Goal: Find specific page/section: Find specific page/section

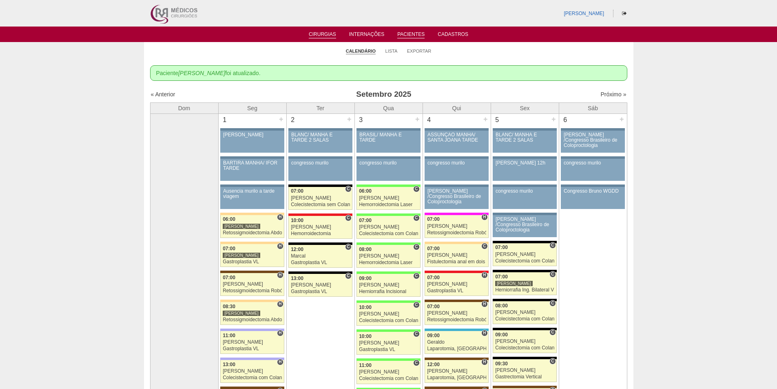
click at [409, 31] on link "Pacientes" at bounding box center [410, 34] width 27 height 7
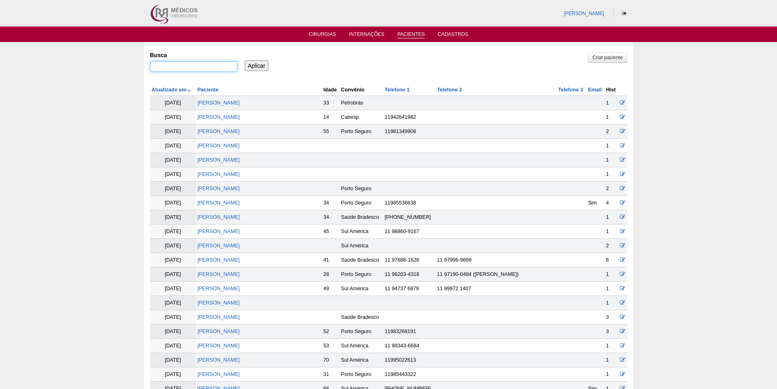
click at [159, 62] on input "Busca" at bounding box center [193, 66] width 87 height 11
paste input "SERGIO DE CAMPOS GOMES"
type input ""SERGIO DE CAMPOS GOMES""
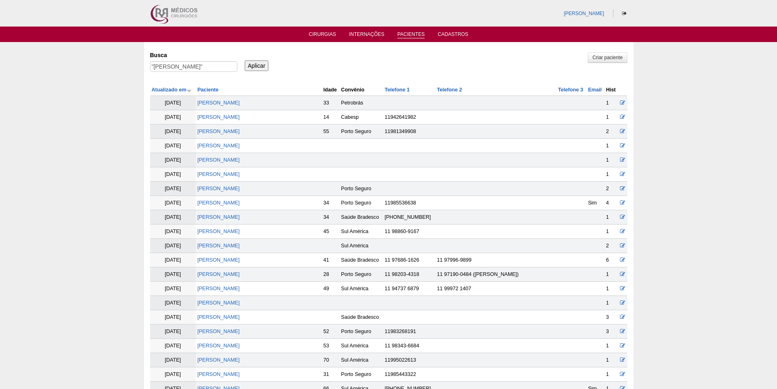
click at [263, 65] on input "Aplicar" at bounding box center [257, 65] width 24 height 11
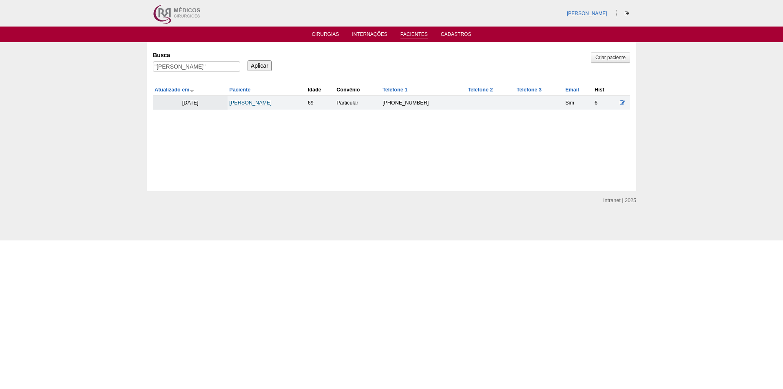
click at [247, 100] on link "SERGIO DE CAMPOS GOMES" at bounding box center [250, 103] width 42 height 6
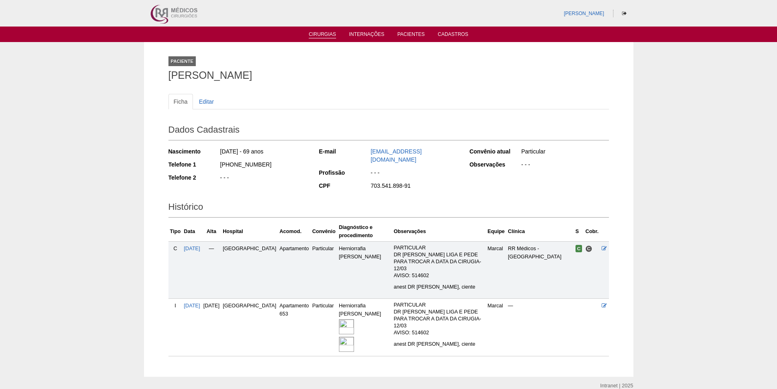
click at [315, 32] on link "Cirurgias" at bounding box center [322, 34] width 27 height 7
